Goal: Navigation & Orientation: Find specific page/section

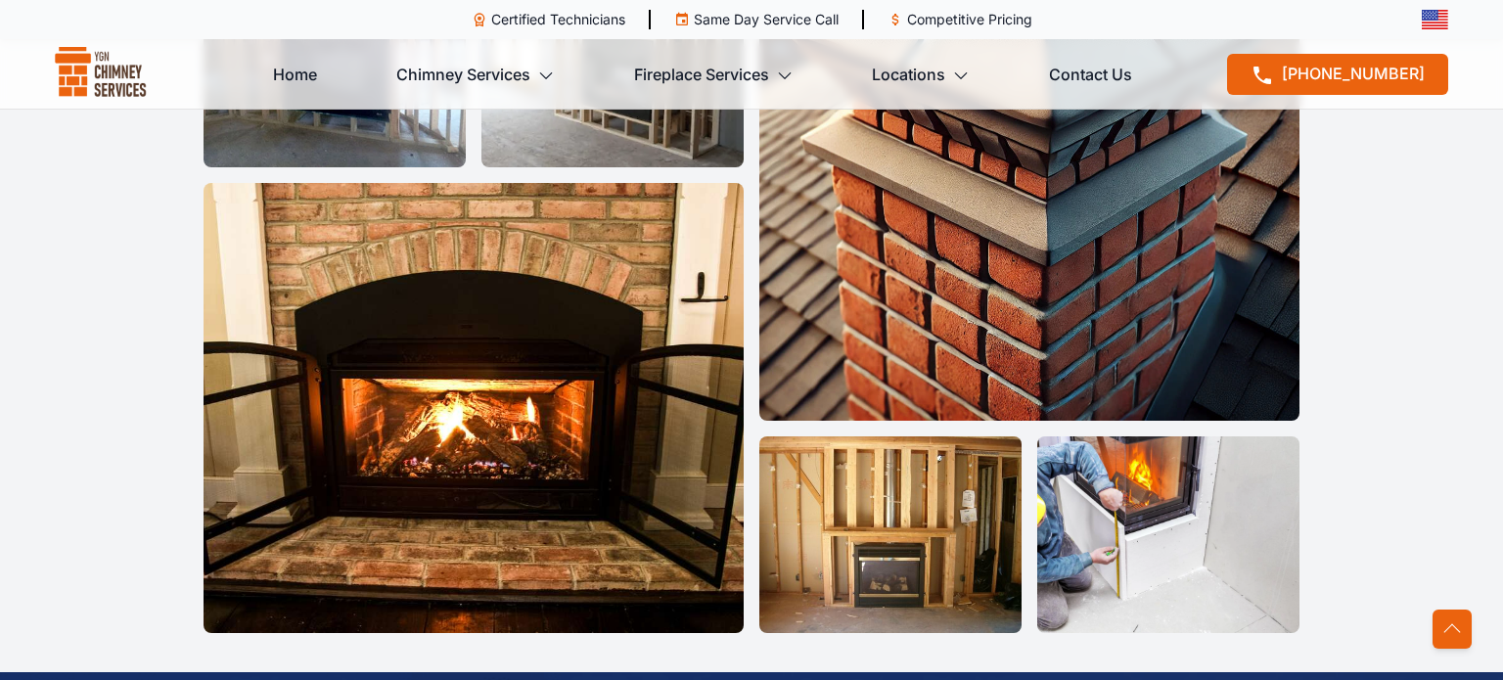
scroll to position [6135, 0]
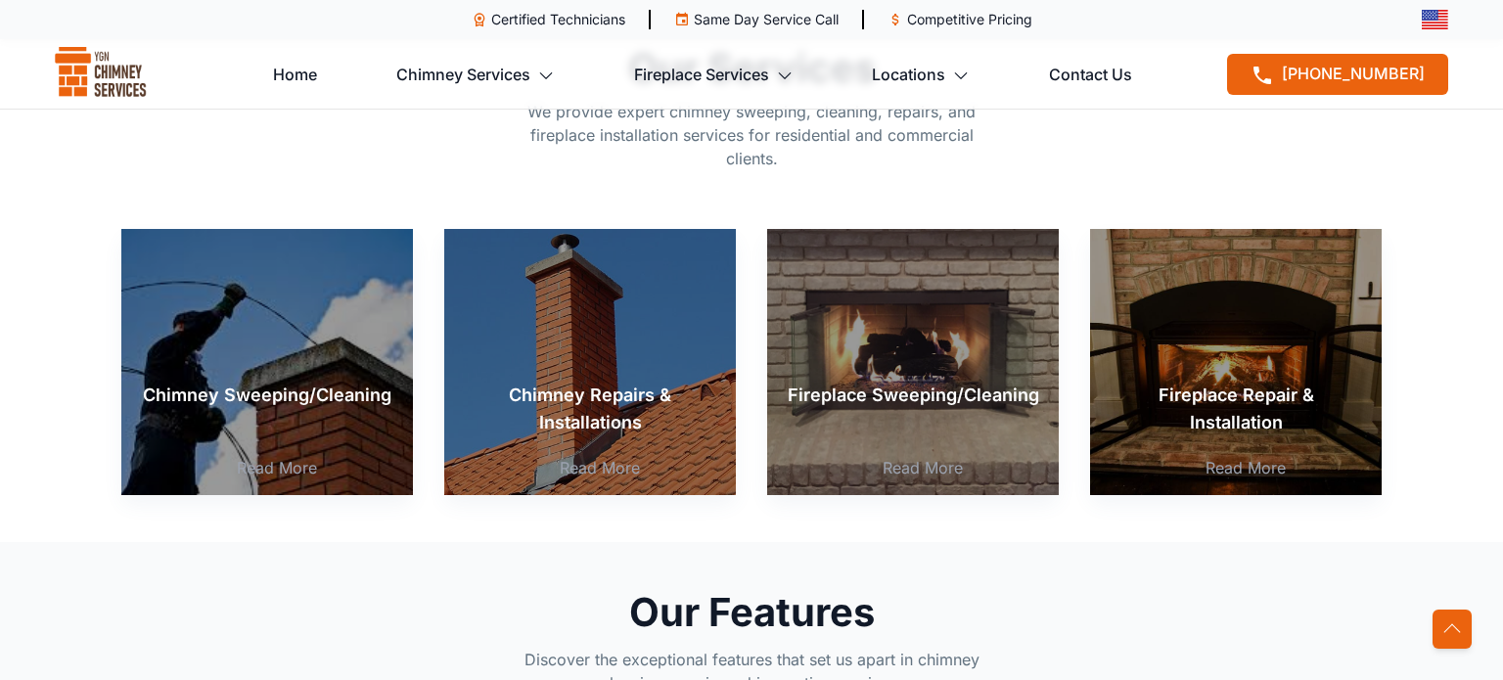
scroll to position [670, 0]
